Goal: Find specific page/section: Find specific page/section

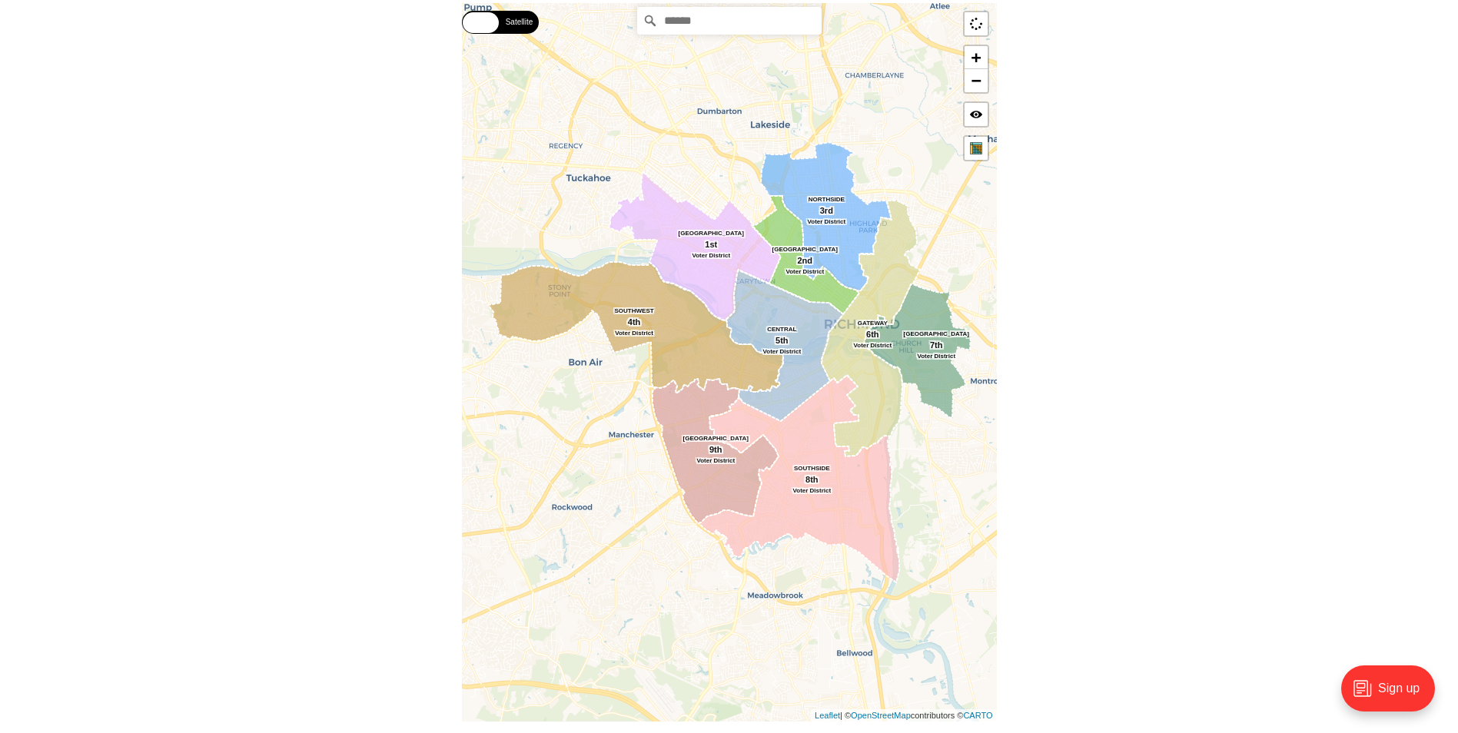
scroll to position [384, 0]
click at [526, 24] on label "Satellite" at bounding box center [519, 21] width 38 height 23
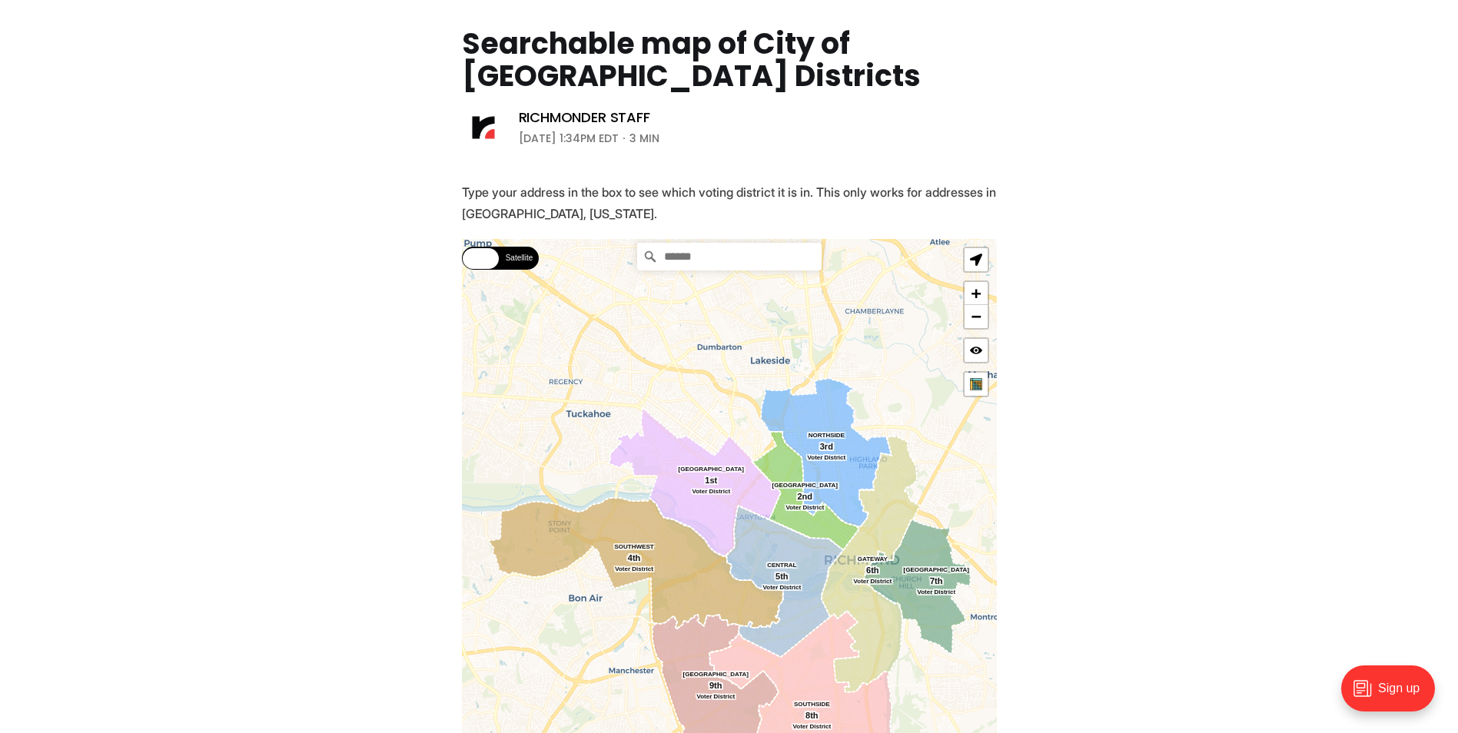
scroll to position [307, 0]
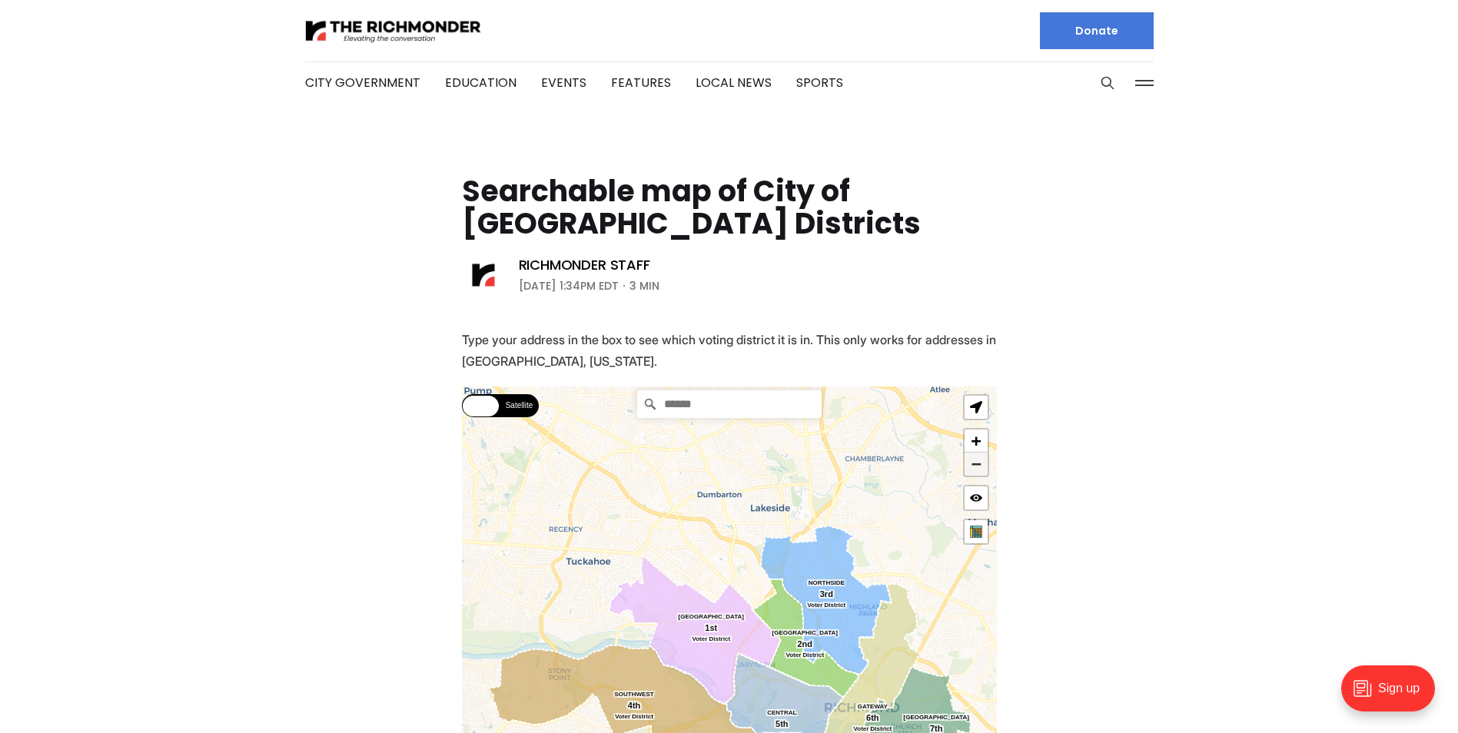
click at [974, 460] on link "−" at bounding box center [975, 464] width 23 height 23
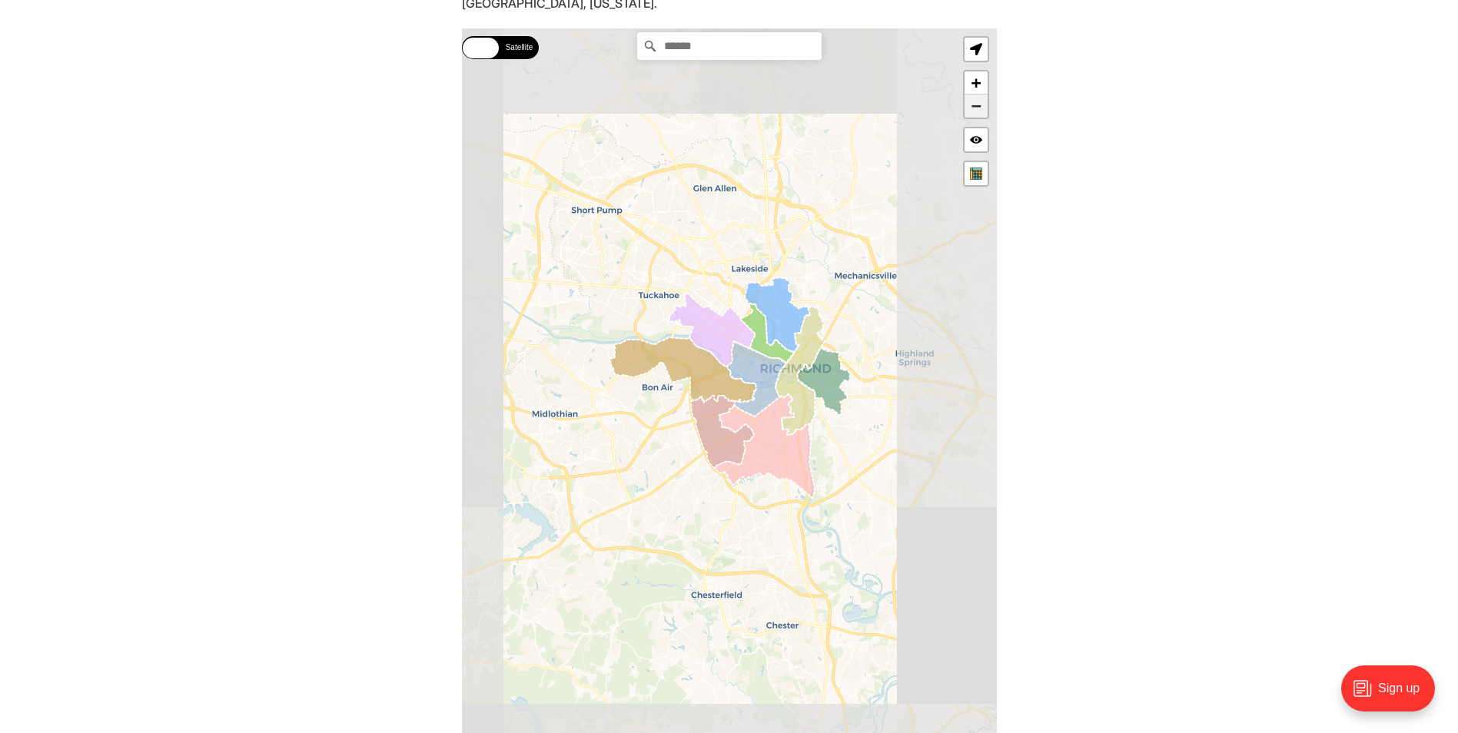
scroll to position [372, 0]
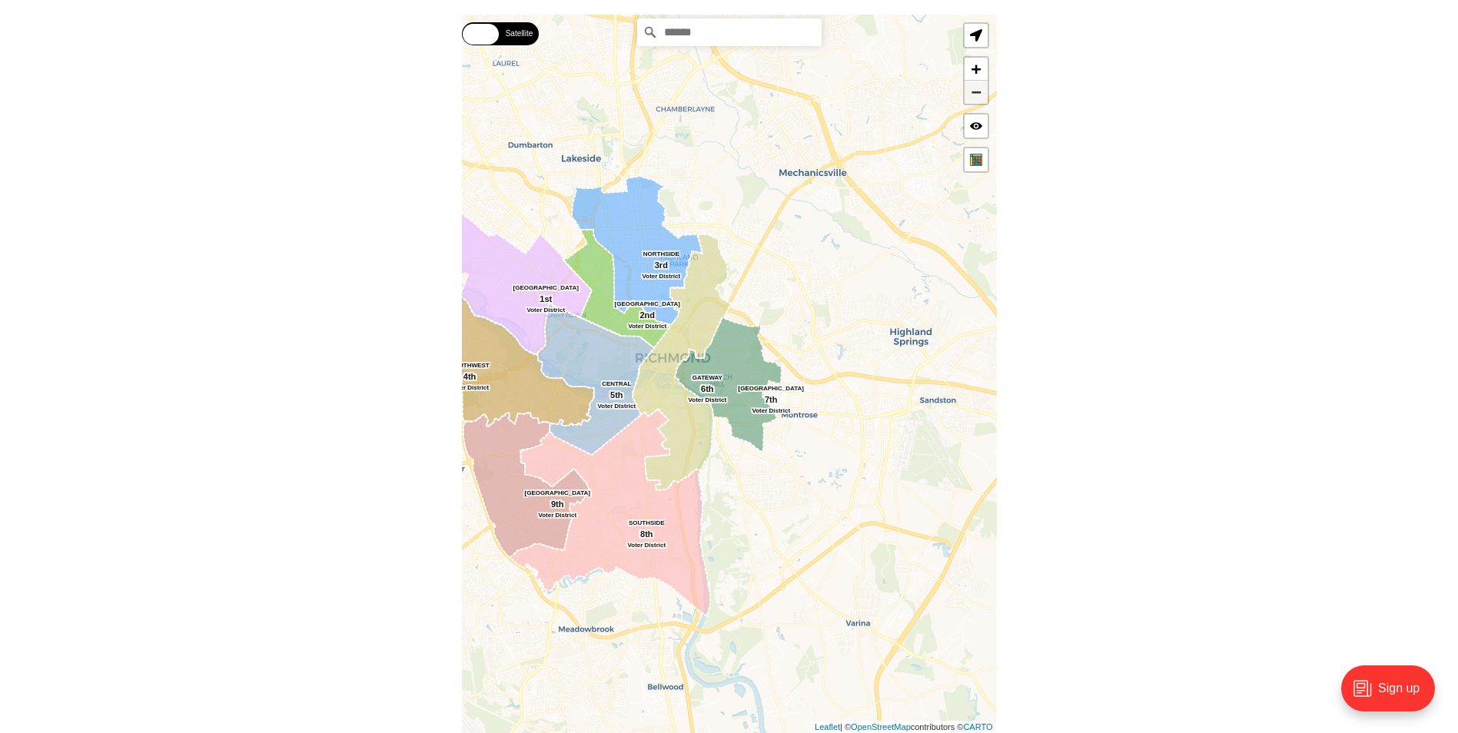
click at [972, 93] on link "−" at bounding box center [975, 92] width 23 height 23
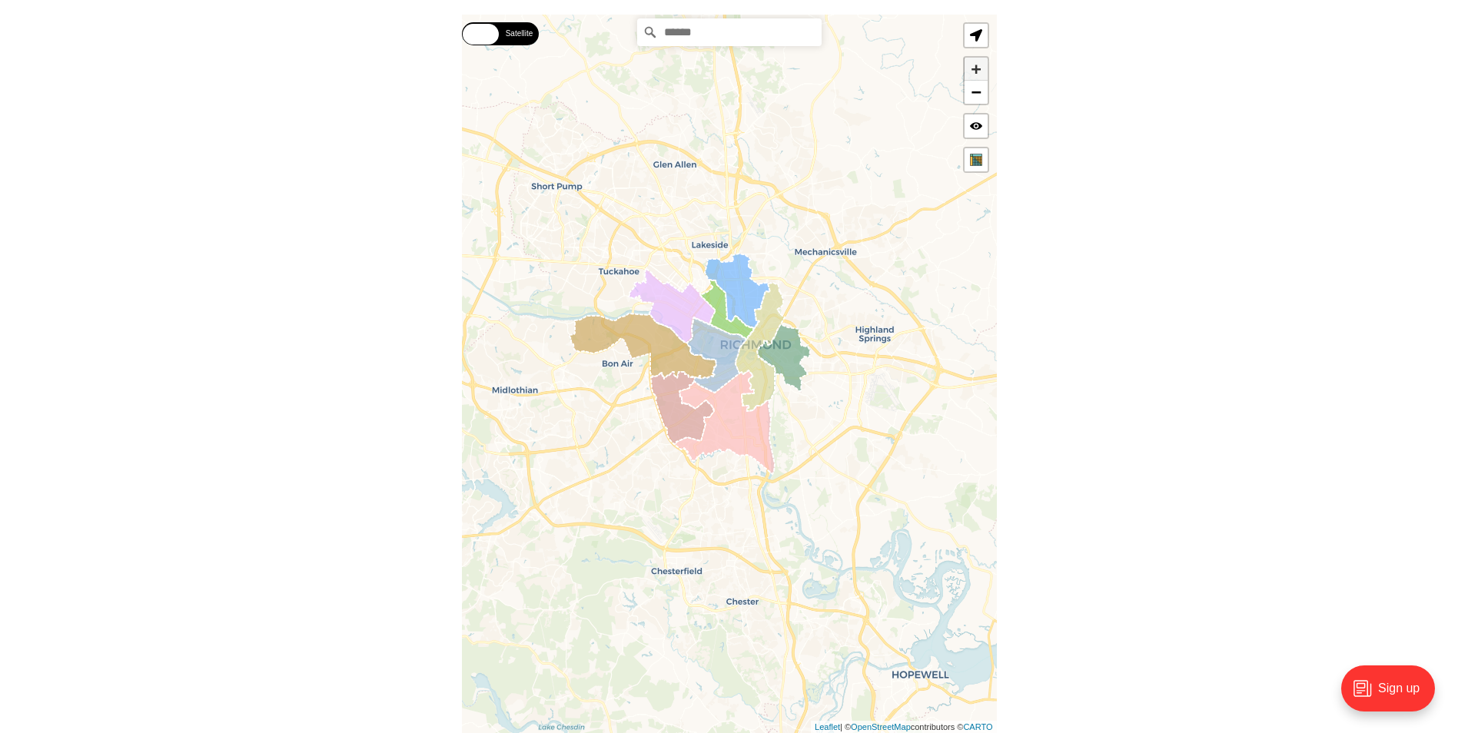
click at [977, 68] on link "+" at bounding box center [975, 69] width 23 height 23
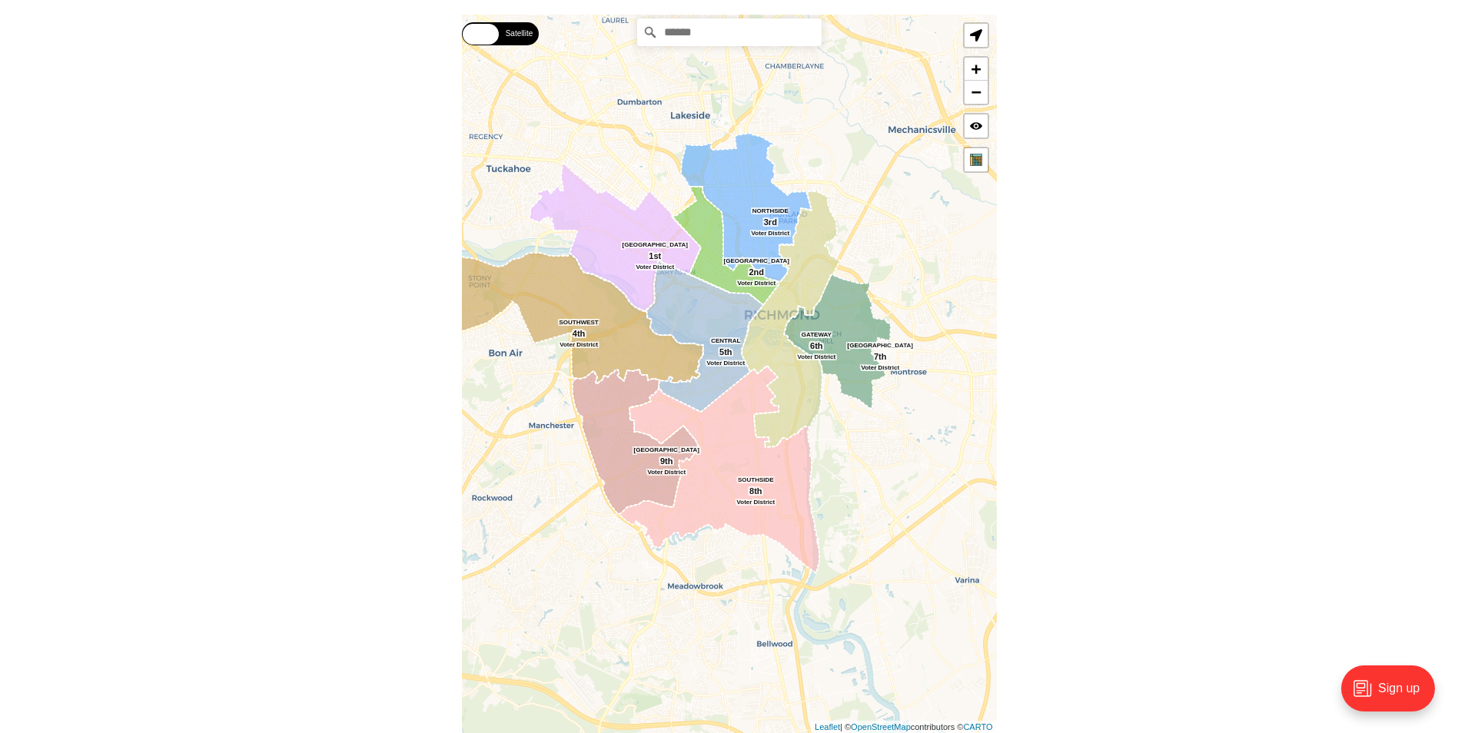
drag, startPoint x: 734, startPoint y: 441, endPoint x: 702, endPoint y: 470, distance: 43.5
click at [702, 470] on icon at bounding box center [719, 469] width 201 height 207
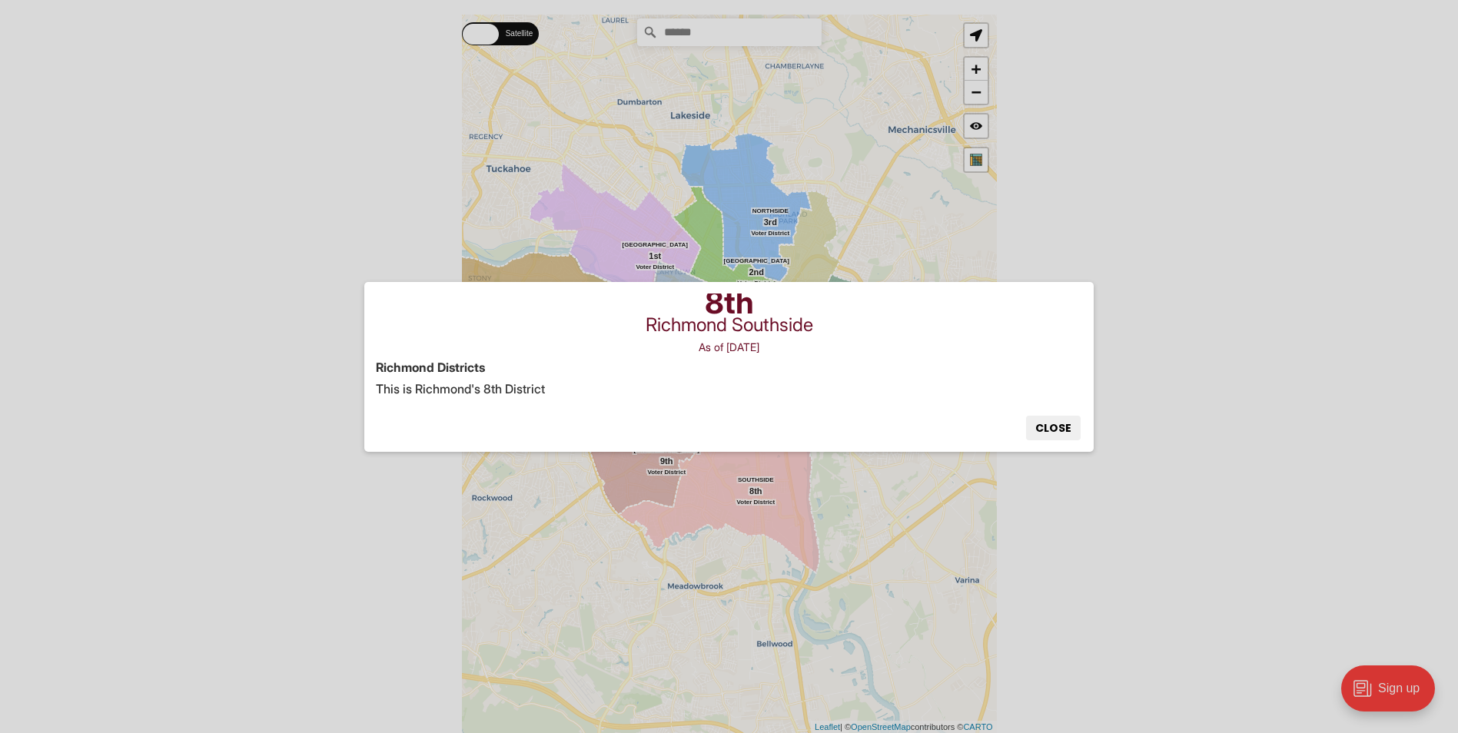
click at [543, 383] on p "This is Richmond's 8th District" at bounding box center [729, 389] width 706 height 22
click at [1064, 429] on button "Close" at bounding box center [1053, 428] width 55 height 25
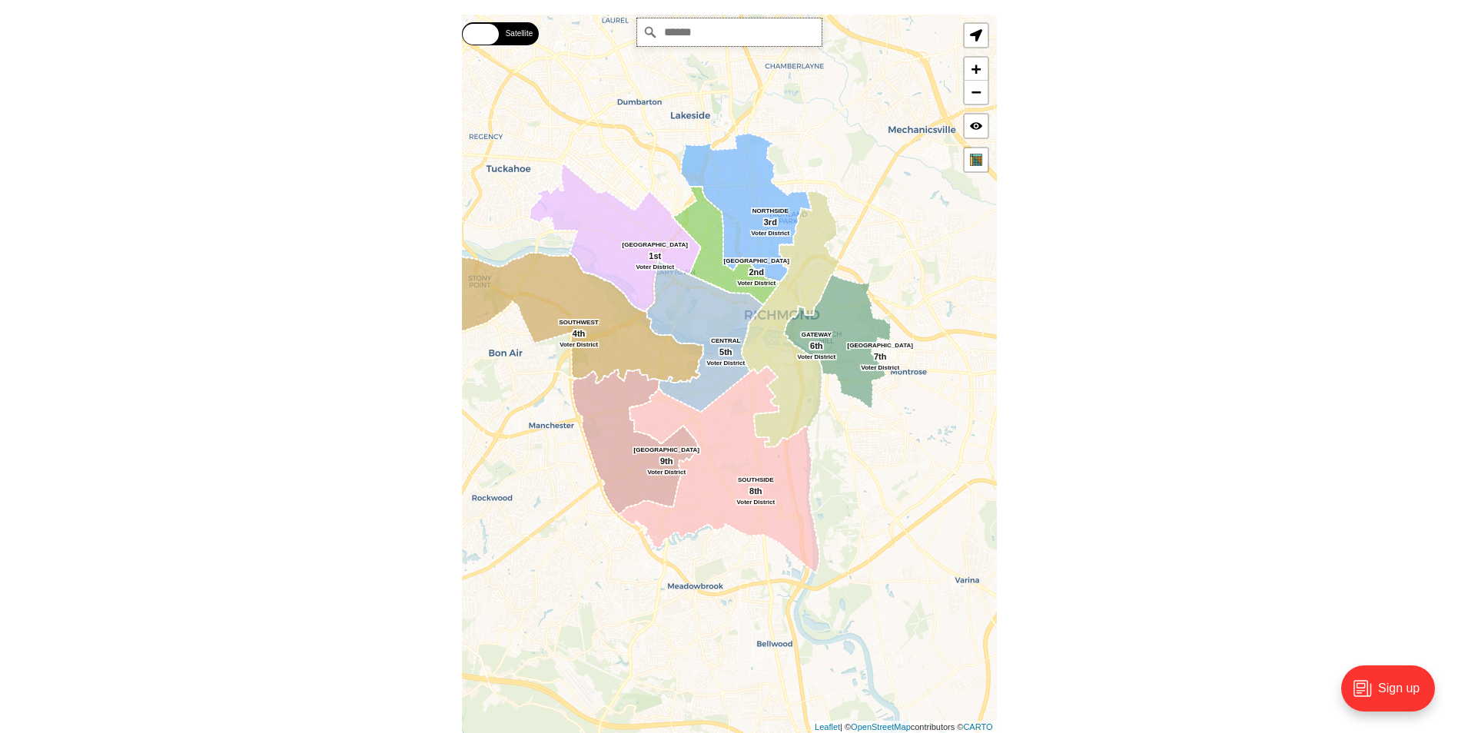
click at [685, 35] on input "Search" at bounding box center [729, 32] width 184 height 28
click at [741, 77] on div "**********" at bounding box center [729, 374] width 535 height 718
drag, startPoint x: 758, startPoint y: 41, endPoint x: 759, endPoint y: 33, distance: 7.7
click at [758, 39] on input "**********" at bounding box center [729, 32] width 184 height 28
type input "**********"
